Goal: Information Seeking & Learning: Check status

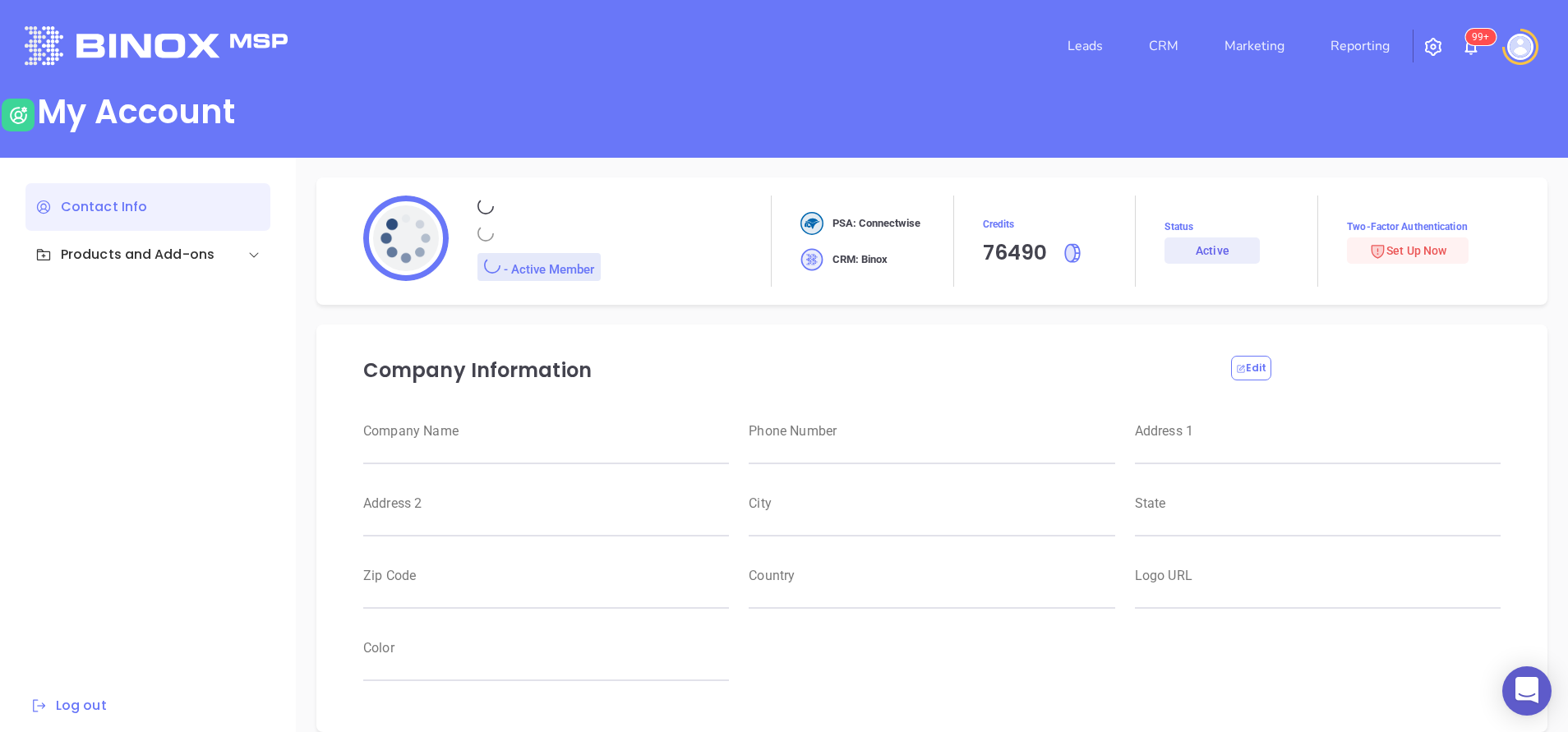
type input "Motiva Networks"
type input "[PHONE_NUMBER]"
type input "[STREET_ADDRESS]"
type input "[GEOGRAPHIC_DATA]"
type input "[US_STATE]"
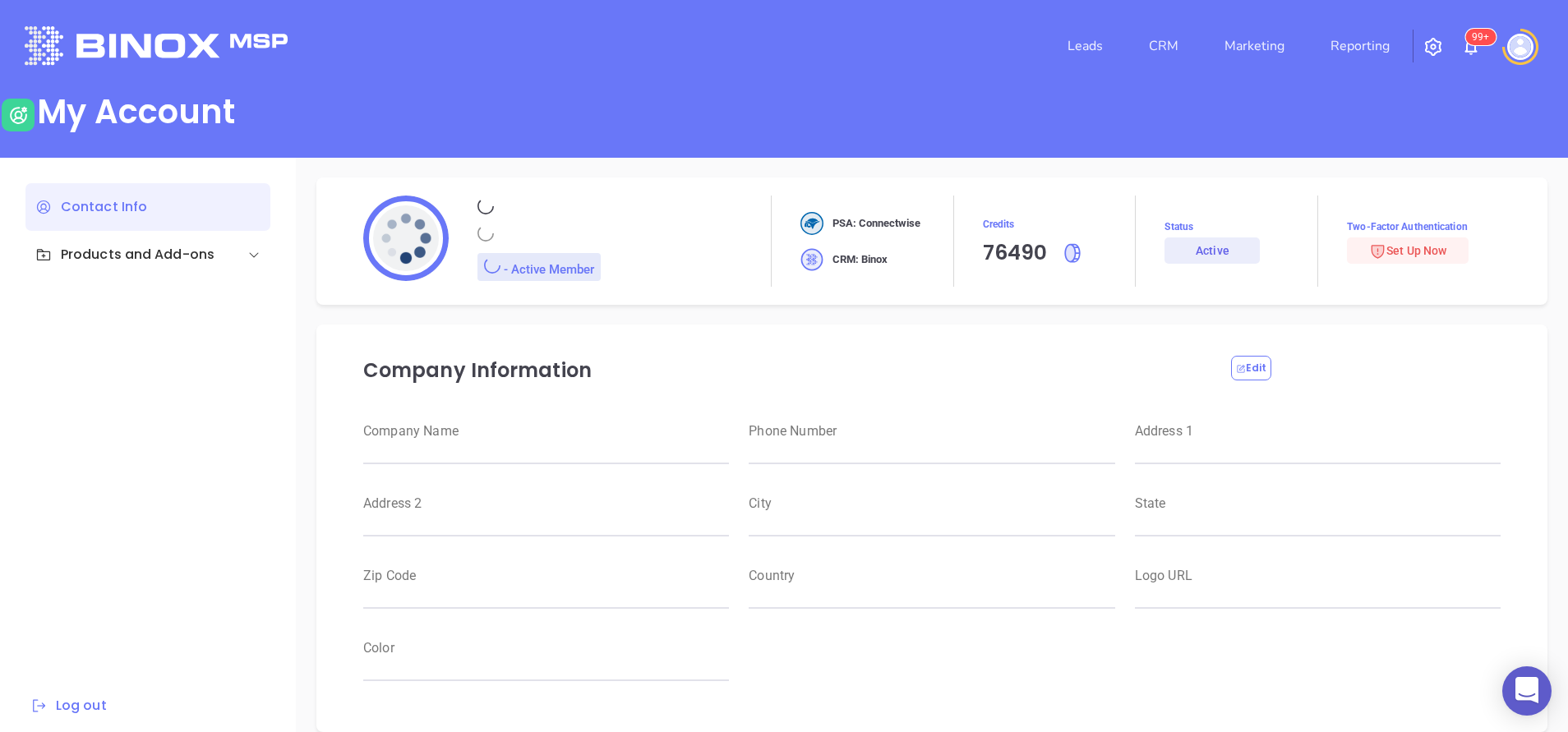
type input "11530"
type input "[GEOGRAPHIC_DATA]"
type input "[URL][DOMAIN_NAME]"
type input "#007aff"
type input "[PERSON_NAME]"
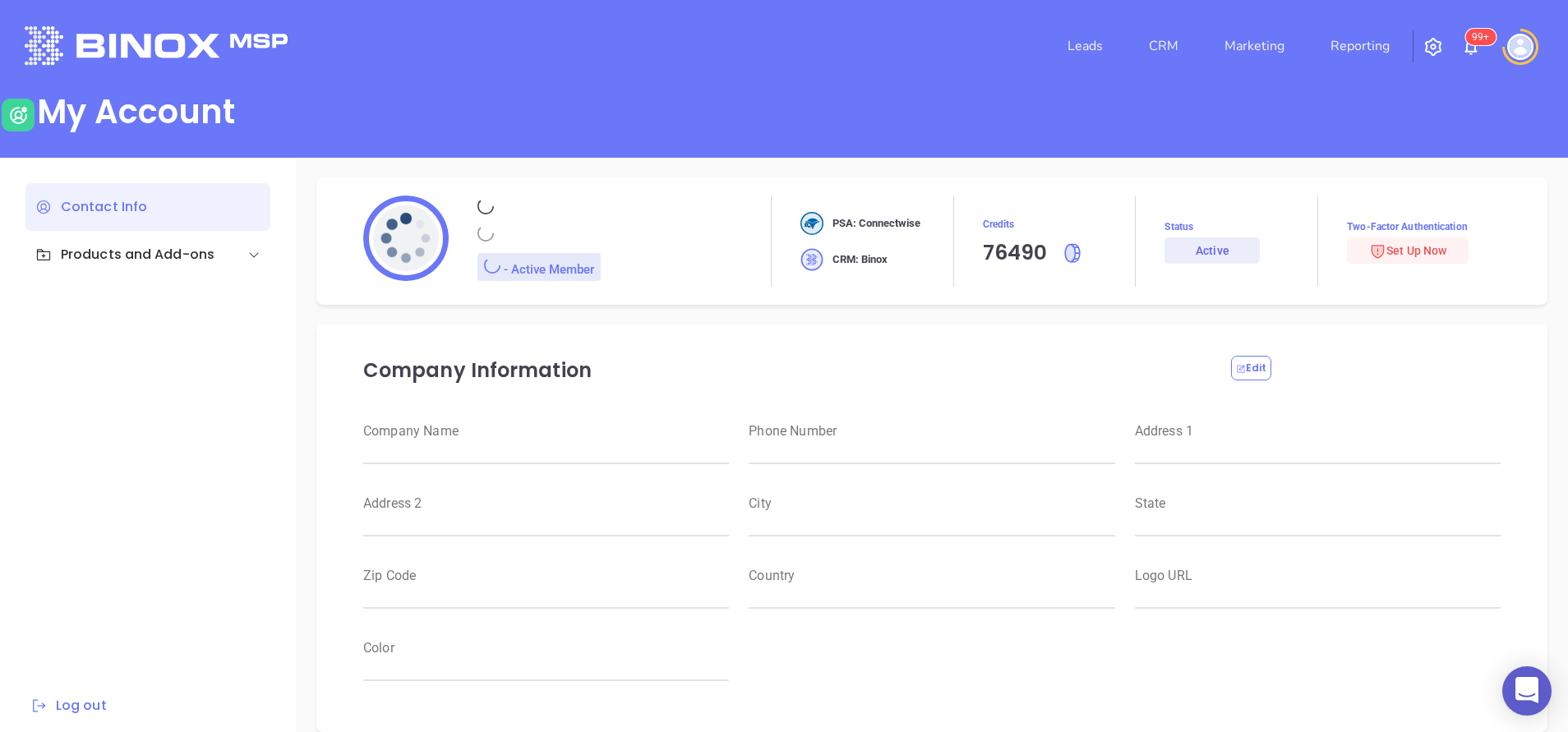
type input "[PERSON_NAME]"
type input "[PERSON_NAME][EMAIL_ADDRESS][DOMAIN_NAME]"
type input "Motiva Networks"
type input "Marketing"
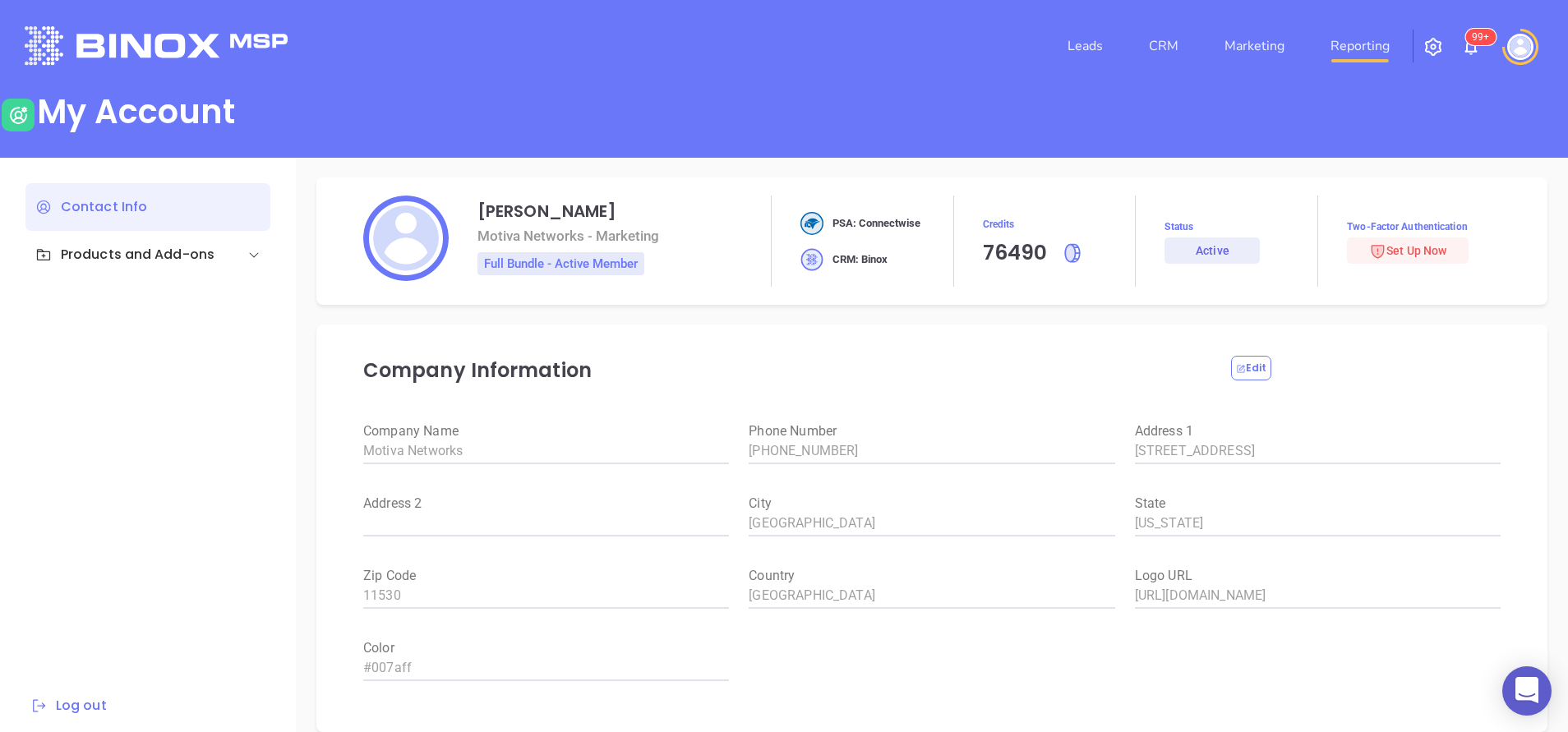
click at [1357, 45] on link "Reporting" at bounding box center [1360, 46] width 72 height 33
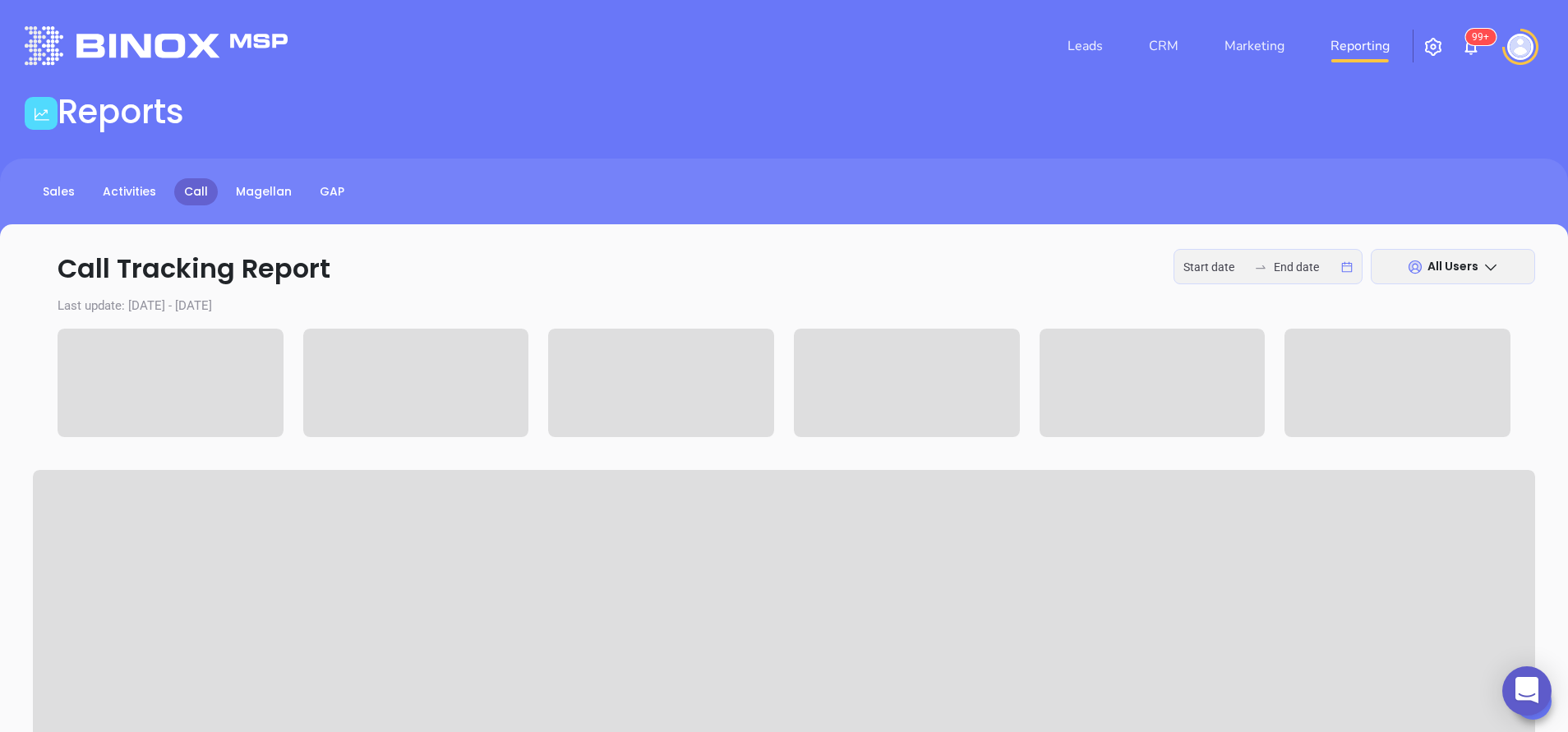
type input "[DATE]"
click at [1197, 272] on input "[DATE]" at bounding box center [1215, 266] width 64 height 18
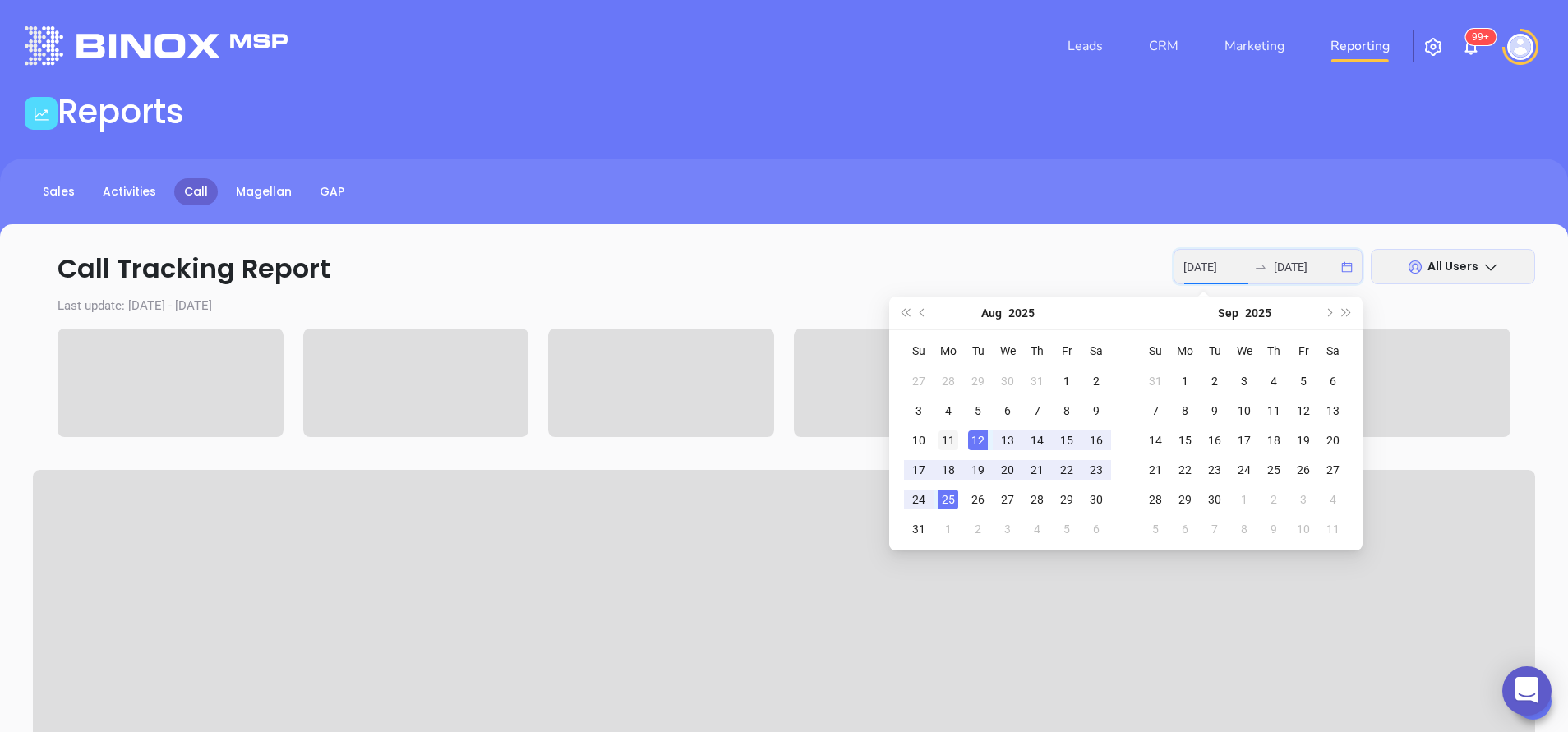
type input "[DATE]"
click at [950, 441] on div "11" at bounding box center [948, 440] width 20 height 20
type input "[DATE]"
click at [1060, 449] on div "15" at bounding box center [1066, 440] width 20 height 20
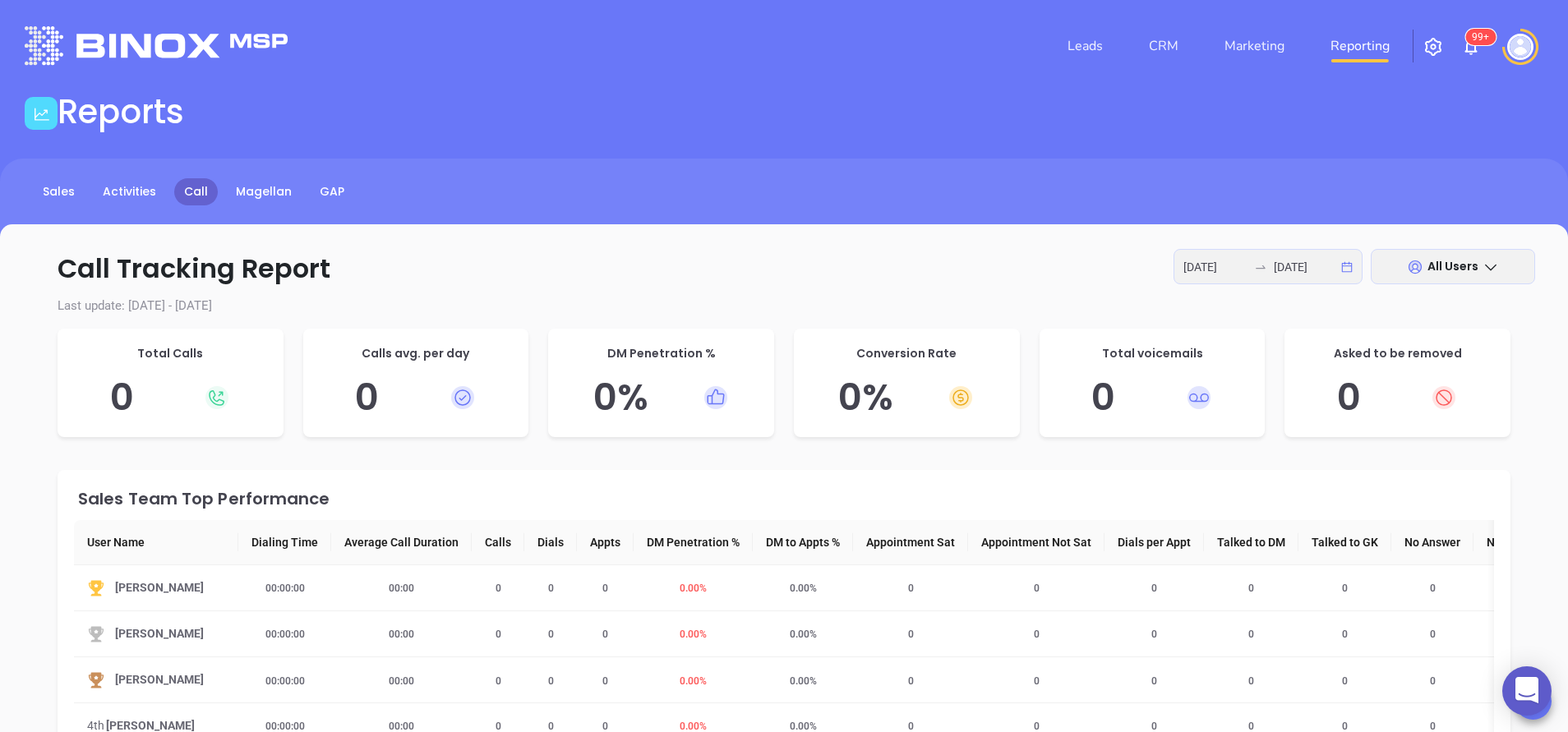
click at [1236, 263] on input "[DATE]" at bounding box center [1215, 266] width 64 height 18
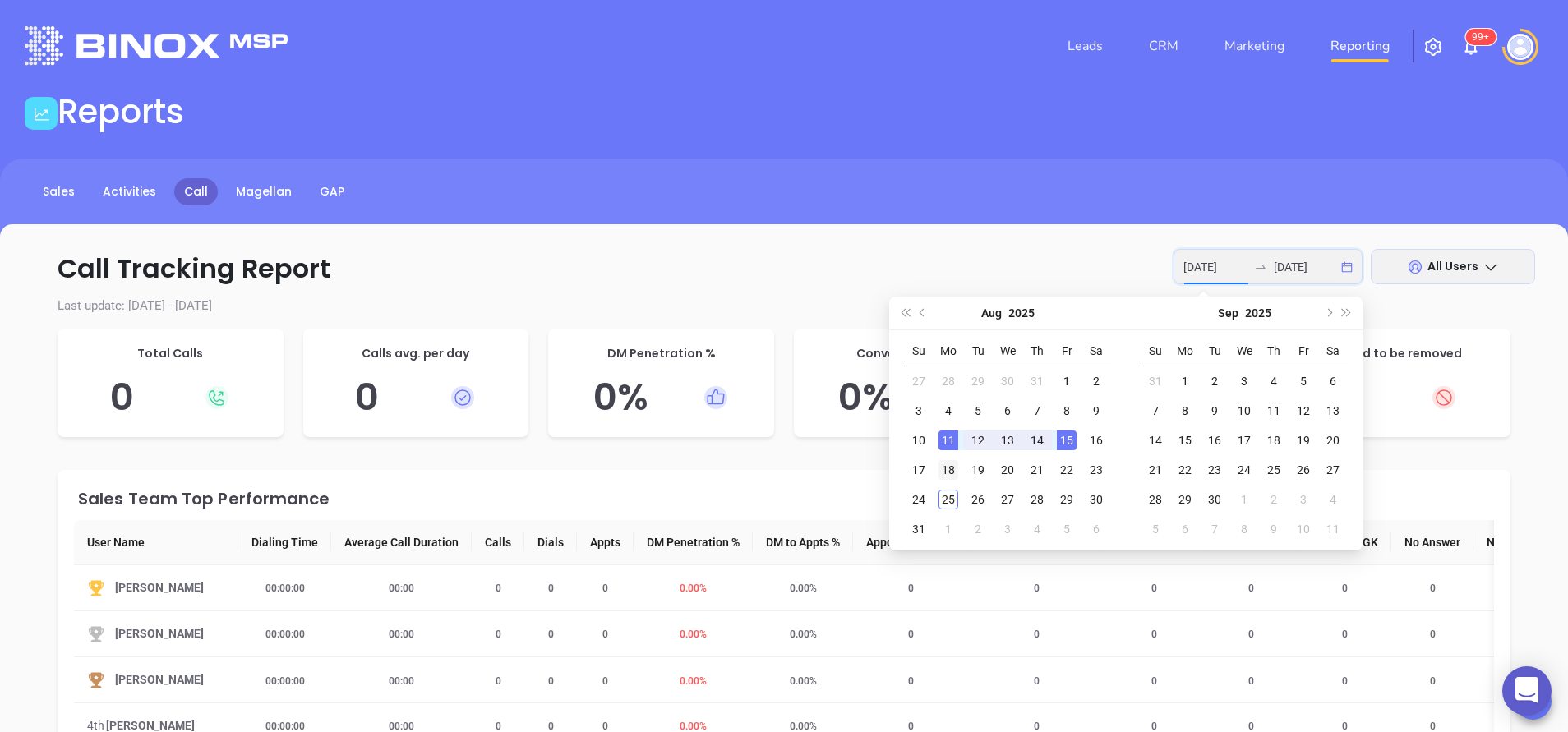
type input "[DATE]"
click at [952, 464] on div "18" at bounding box center [948, 469] width 20 height 20
type input "[DATE]"
click at [1069, 466] on div "22" at bounding box center [1066, 469] width 20 height 20
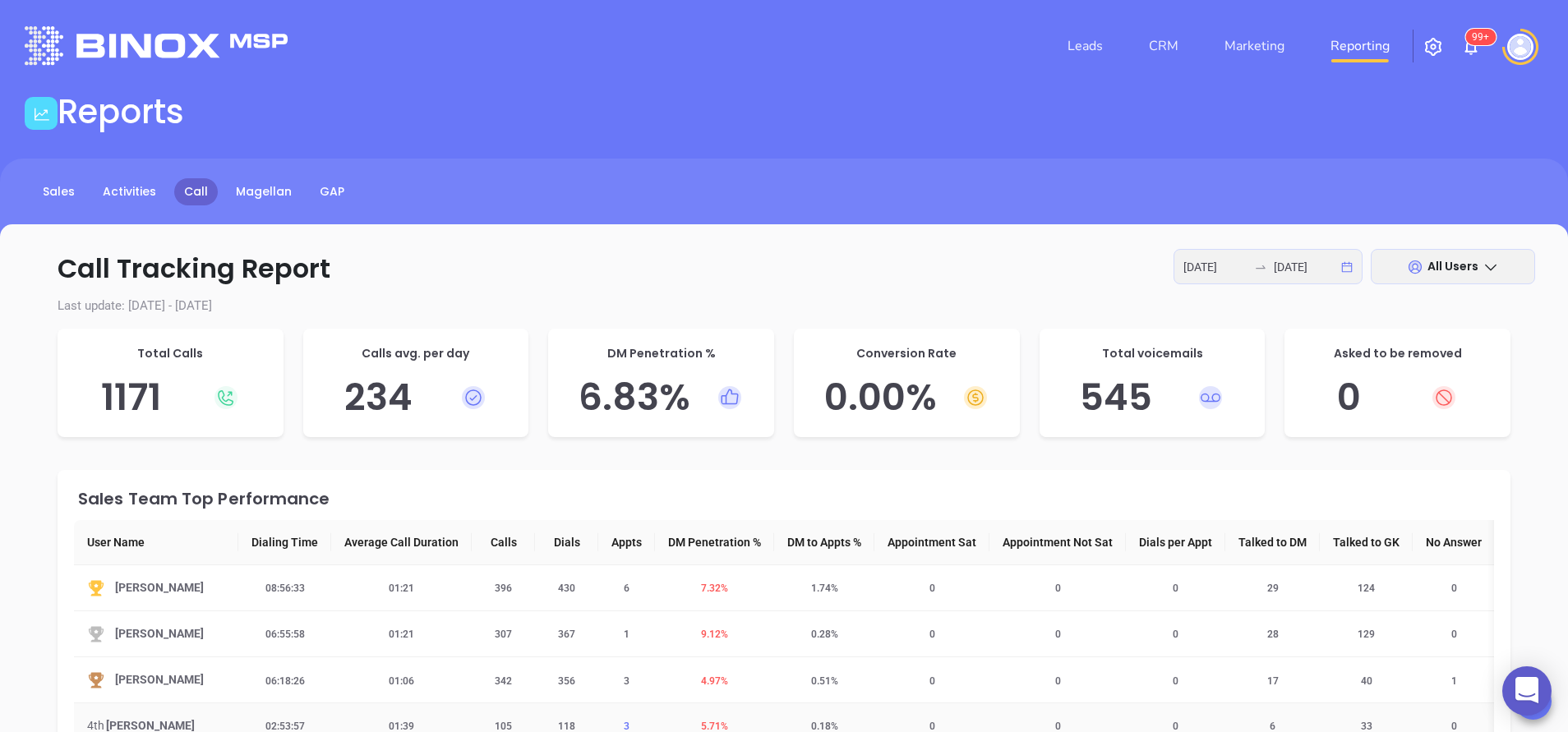
click at [622, 726] on span "3" at bounding box center [627, 726] width 26 height 12
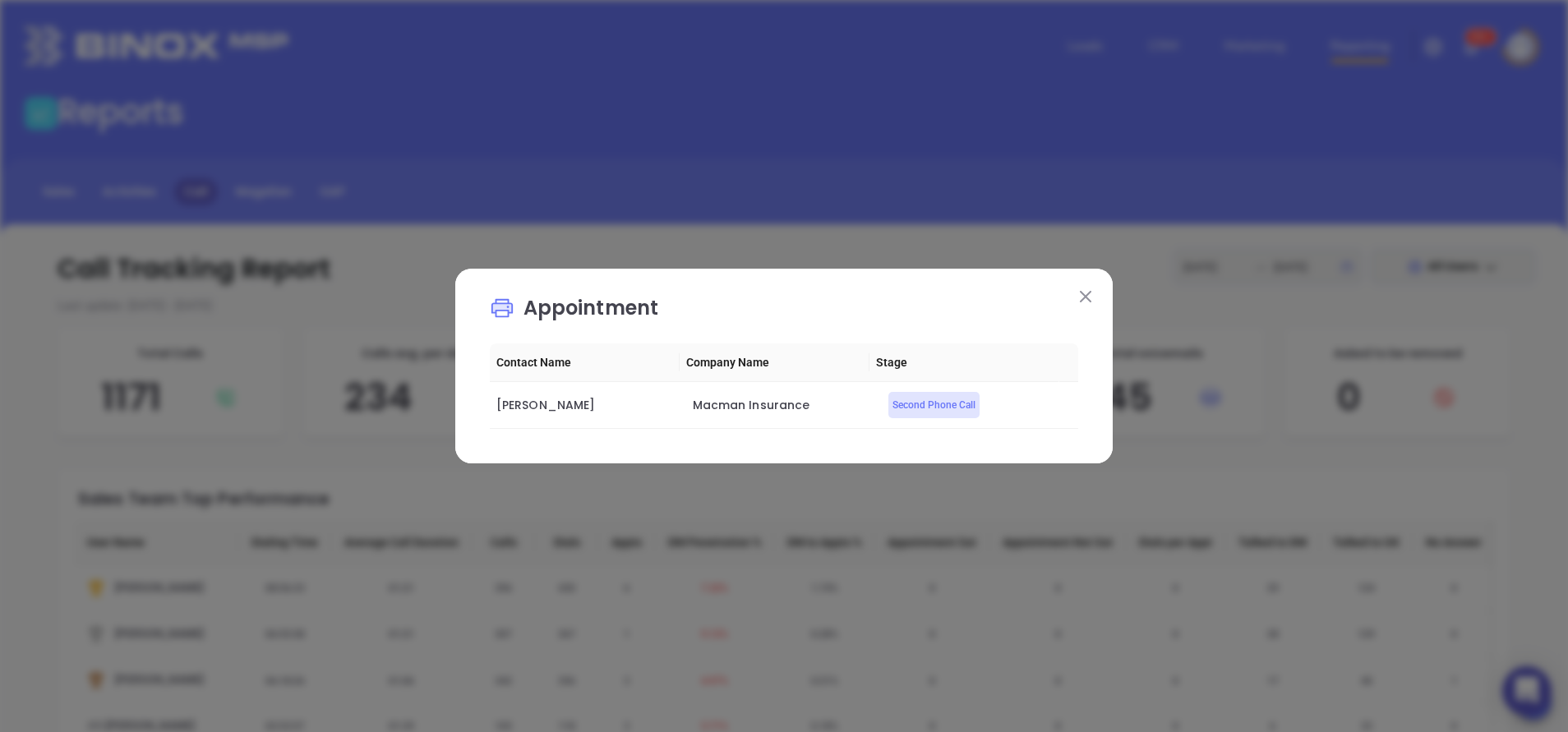
click at [1090, 302] on button at bounding box center [1085, 295] width 21 height 21
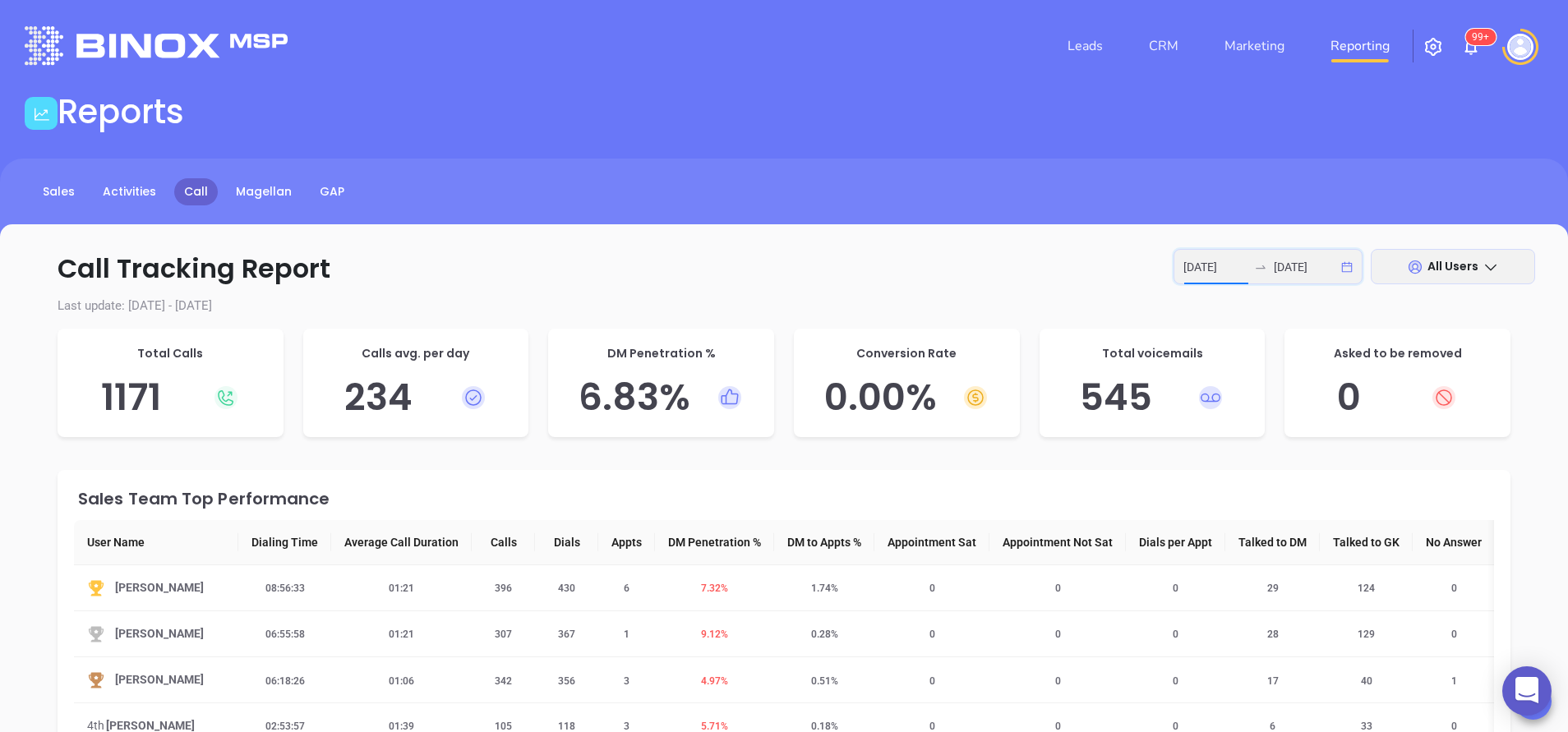
click at [1215, 269] on input "[DATE]" at bounding box center [1215, 266] width 64 height 18
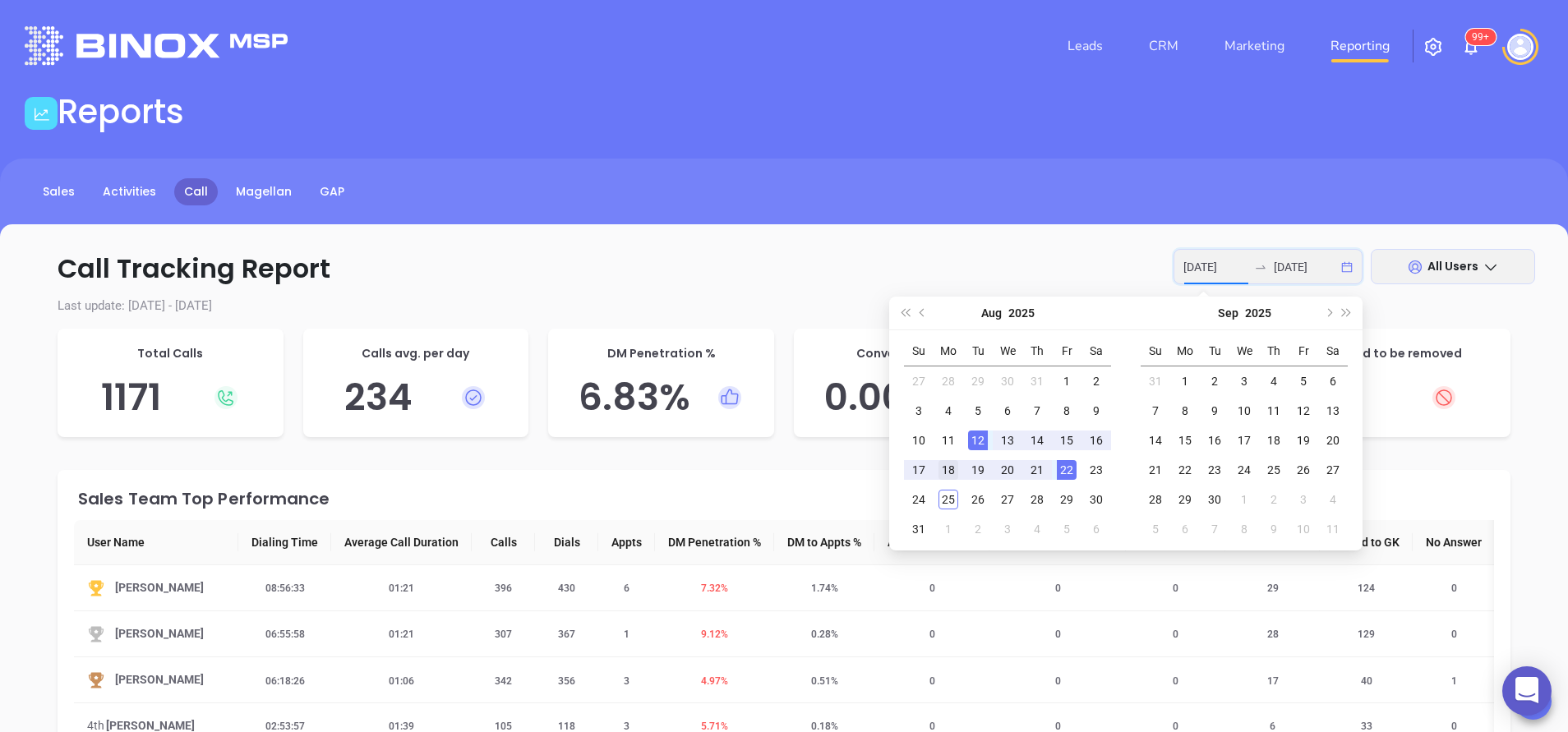
type input "[DATE]"
click at [939, 465] on div "18" at bounding box center [948, 469] width 20 height 20
type input "[DATE]"
click at [1060, 472] on div "22" at bounding box center [1066, 469] width 20 height 20
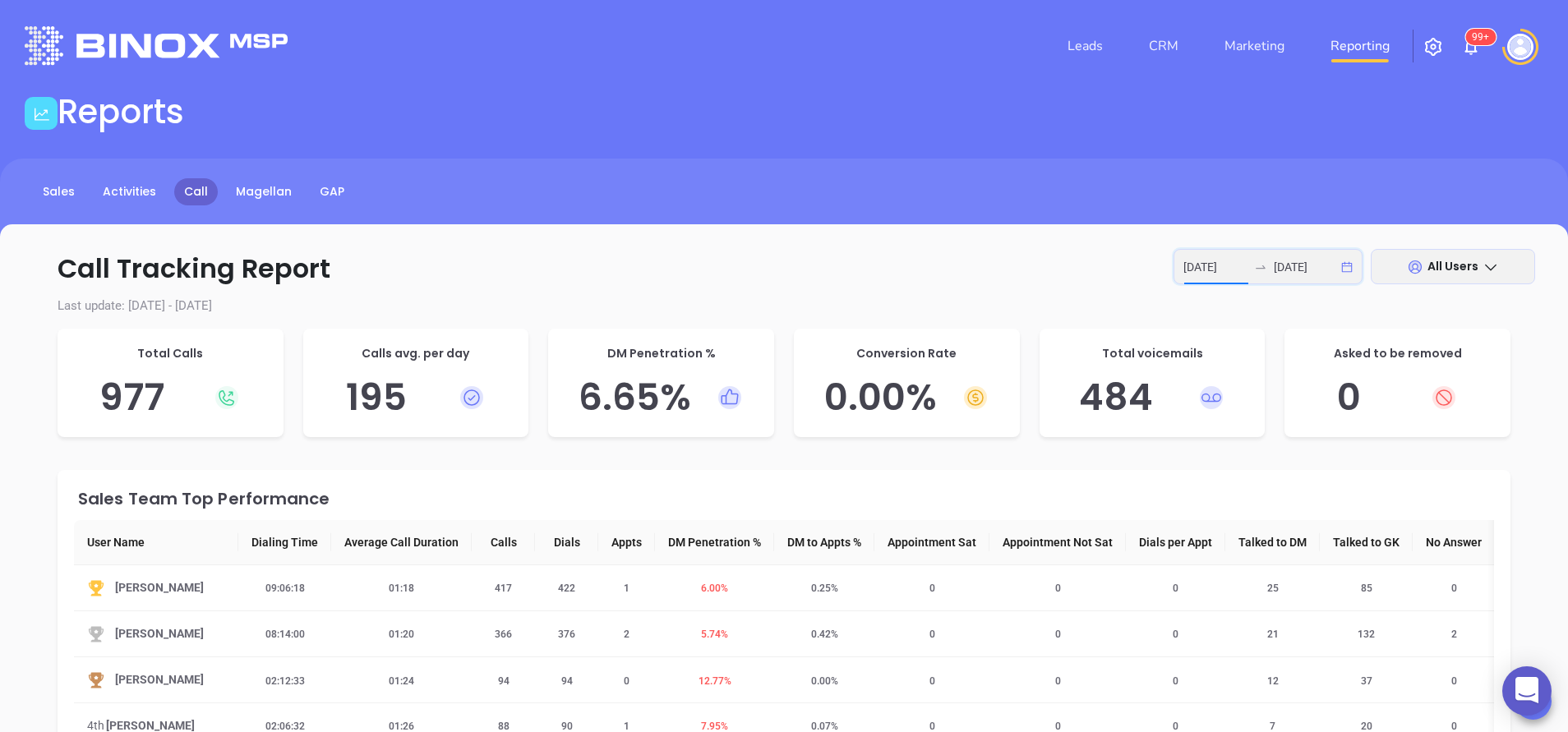
click at [1225, 263] on input "[DATE]" at bounding box center [1215, 266] width 64 height 18
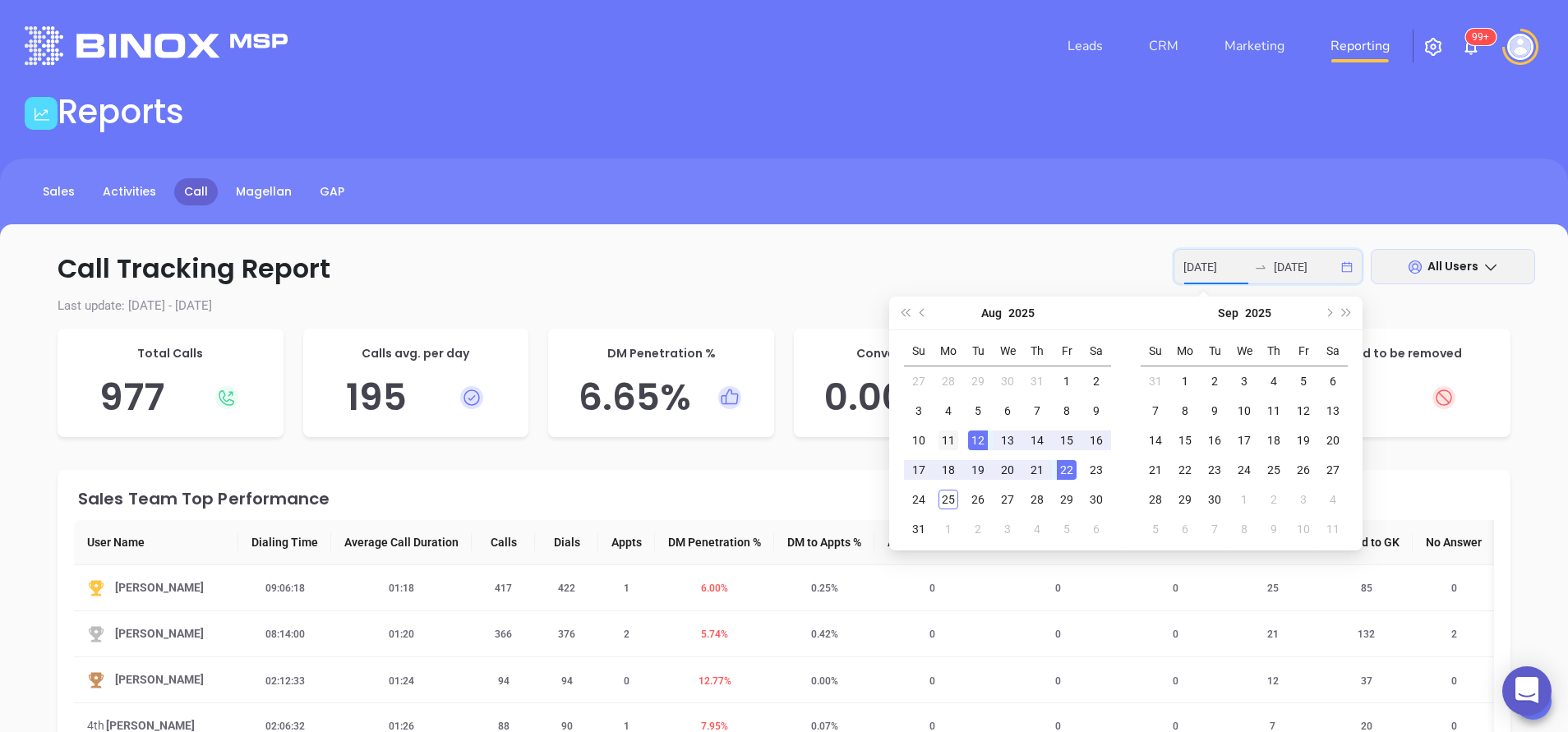
type input "[DATE]"
click at [945, 443] on div "11" at bounding box center [948, 440] width 20 height 20
type input "[DATE]"
click at [1069, 443] on div "15" at bounding box center [1066, 440] width 20 height 20
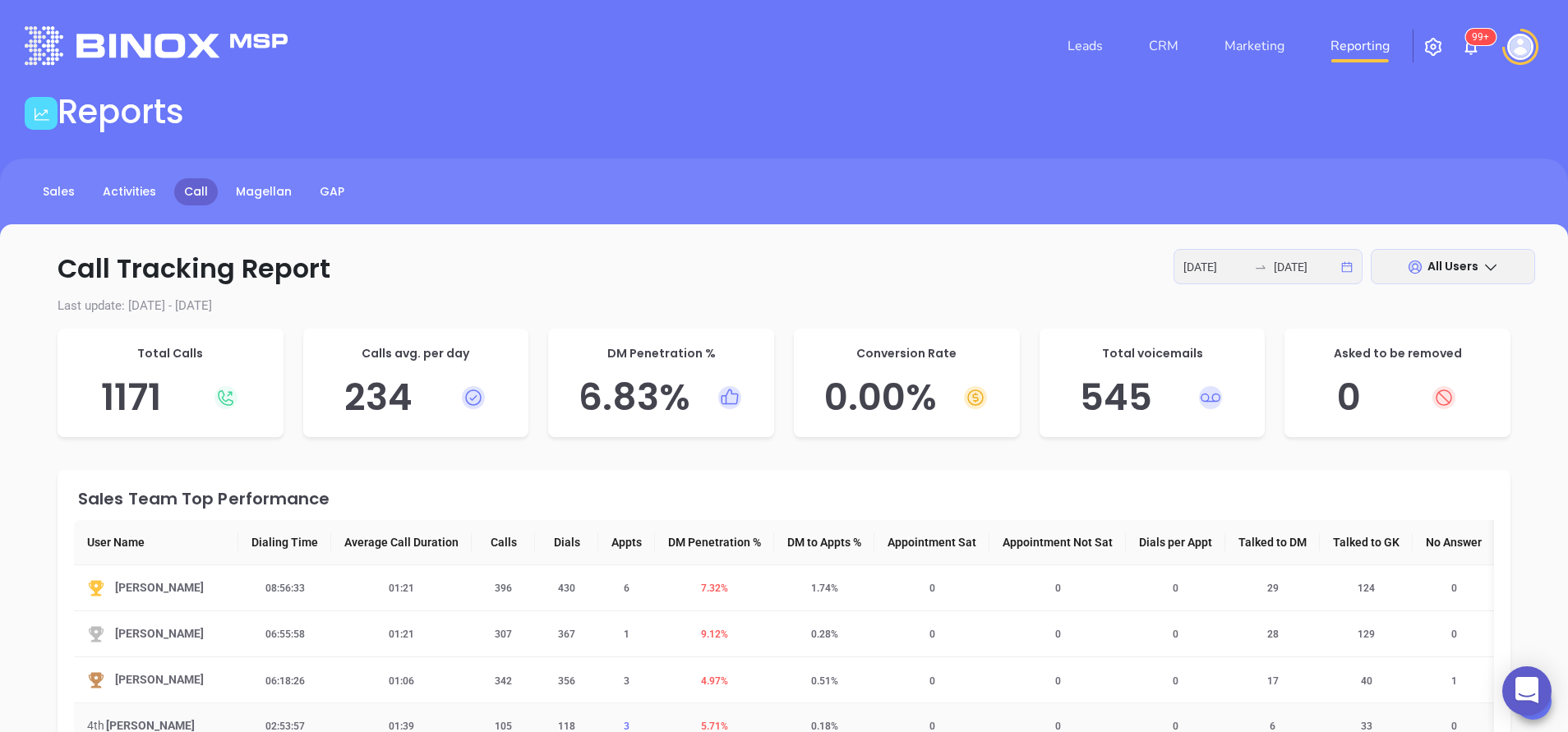
click at [627, 728] on span "3" at bounding box center [627, 726] width 26 height 12
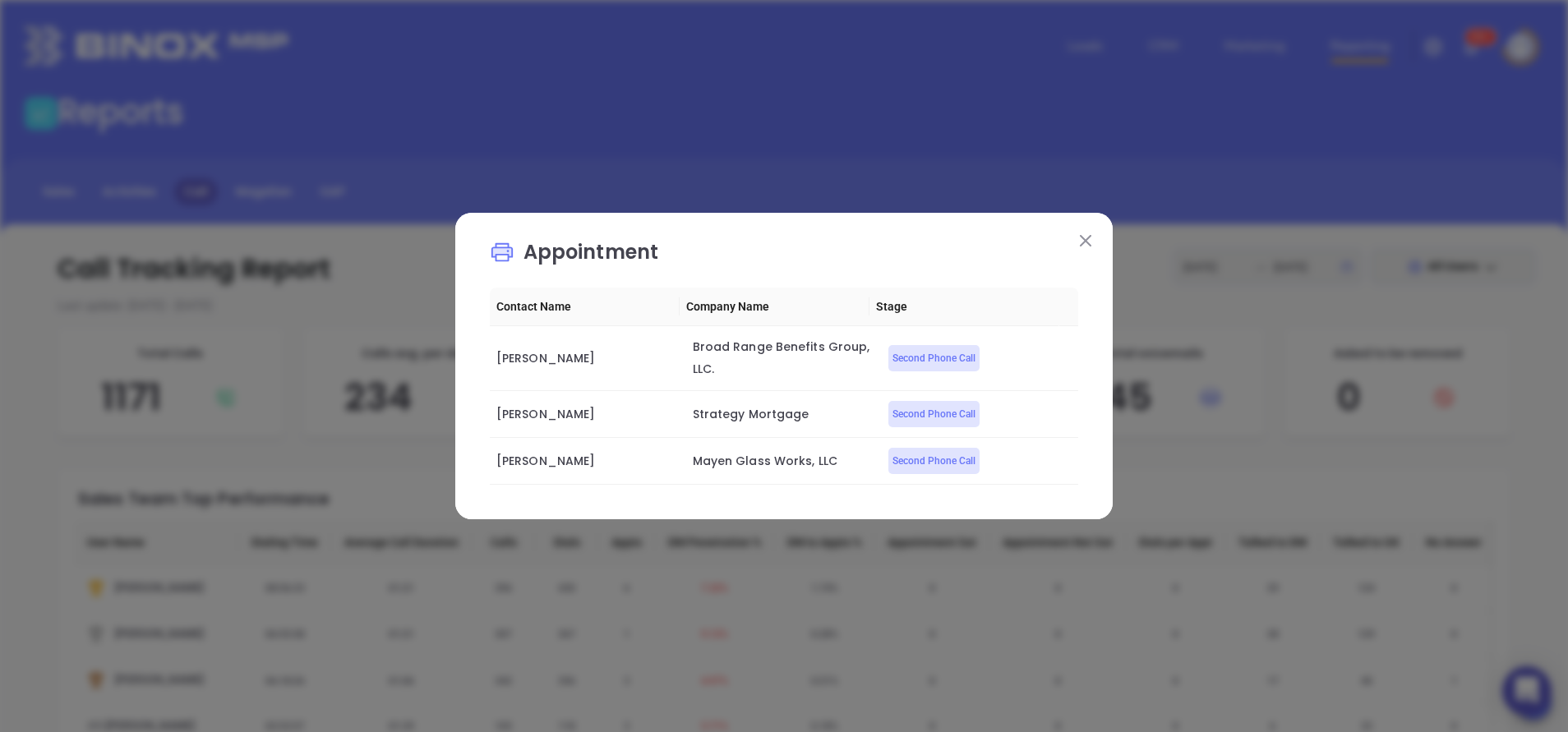
click at [1090, 239] on img at bounding box center [1086, 241] width 12 height 12
